Goal: Navigation & Orientation: Understand site structure

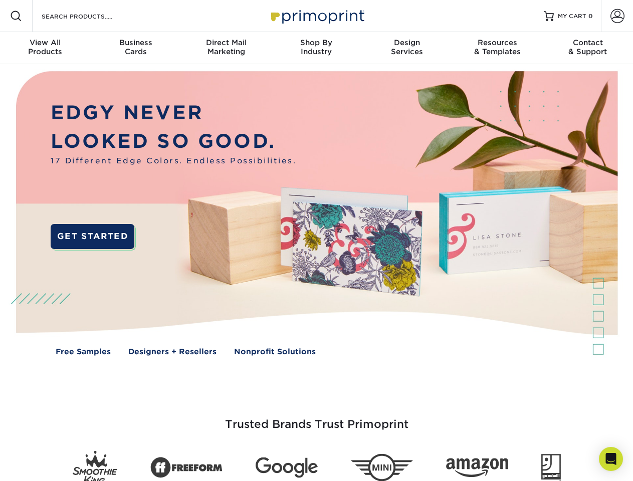
click at [316, 241] on img at bounding box center [316, 220] width 627 height 313
click at [16, 16] on span at bounding box center [16, 16] width 12 height 12
click at [617, 16] on span at bounding box center [618, 16] width 14 height 14
click at [45, 48] on div "View All Products" at bounding box center [45, 47] width 90 height 18
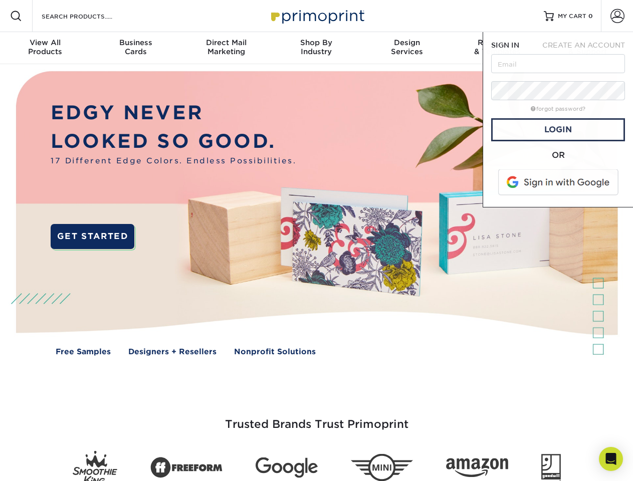
click at [135, 48] on div "Business Cards" at bounding box center [135, 47] width 90 height 18
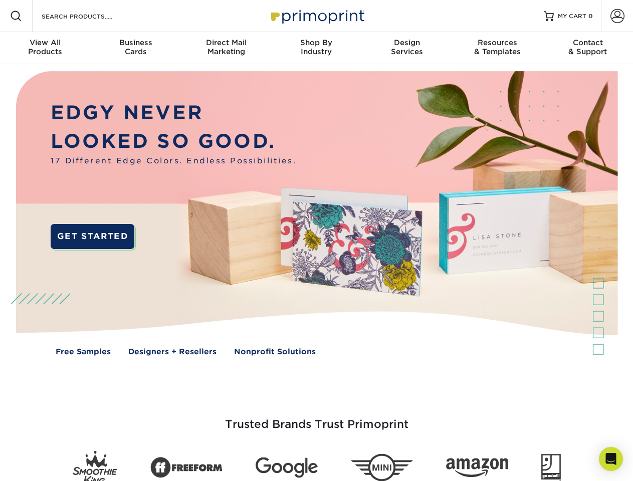
click at [226, 48] on div "Direct Mail Marketing" at bounding box center [226, 47] width 90 height 18
click at [316, 48] on div "Shop By Industry" at bounding box center [316, 47] width 90 height 18
click at [407, 48] on div "Design Services" at bounding box center [407, 47] width 90 height 18
click at [497, 48] on div "Resources & Templates" at bounding box center [497, 47] width 90 height 18
click at [588, 48] on div "Contact & Support" at bounding box center [588, 47] width 90 height 18
